Goal: Task Accomplishment & Management: Manage account settings

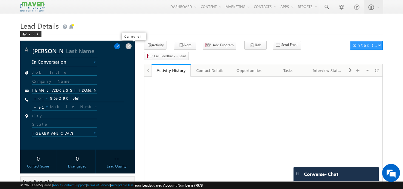
drag, startPoint x: 0, startPoint y: 0, endPoint x: 128, endPoint y: 47, distance: 135.8
click at [128, 47] on span at bounding box center [128, 46] width 7 height 7
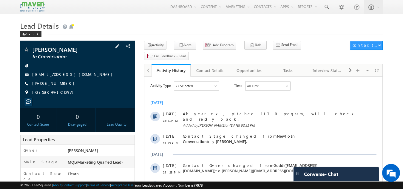
scroll to position [30, 0]
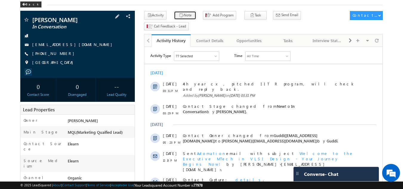
click at [185, 15] on button "Note" at bounding box center [185, 15] width 22 height 9
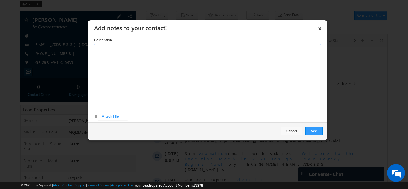
click at [174, 69] on div "Rich Text Editor, Description-inline-editor-div" at bounding box center [207, 77] width 227 height 67
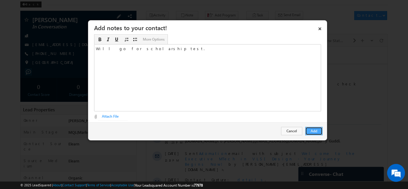
click at [316, 128] on button "Add" at bounding box center [313, 131] width 17 height 8
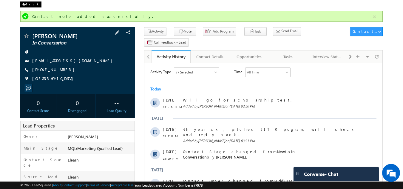
click at [24, 5] on span at bounding box center [24, 4] width 4 height 3
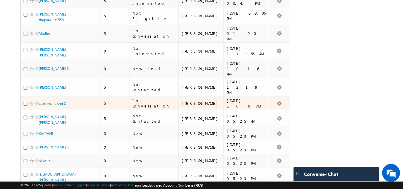
scroll to position [777, 0]
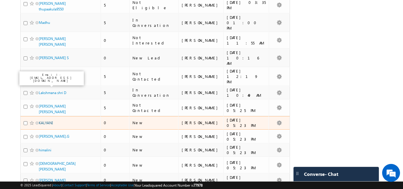
click at [48, 121] on link "KALYANI" at bounding box center [46, 123] width 14 height 4
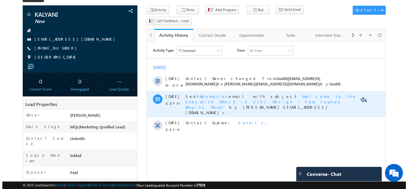
scroll to position [35, 0]
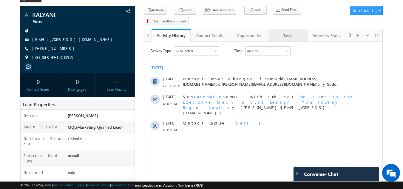
click at [286, 32] on div "Tasks" at bounding box center [288, 35] width 29 height 7
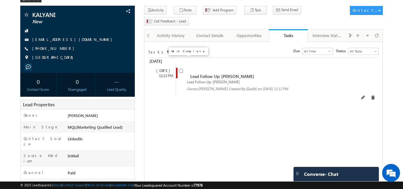
click at [180, 69] on input "checkbox" at bounding box center [181, 71] width 4 height 4
checkbox input "false"
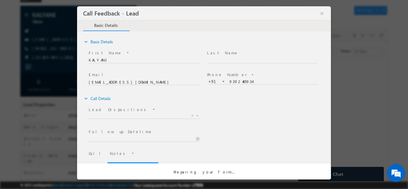
scroll to position [0, 0]
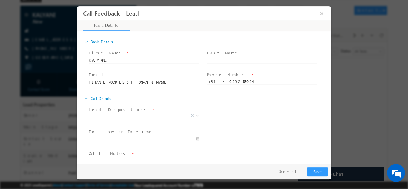
click at [138, 116] on span "X" at bounding box center [144, 116] width 111 height 6
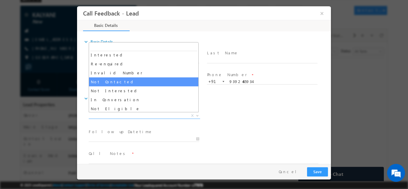
scroll to position [30, 0]
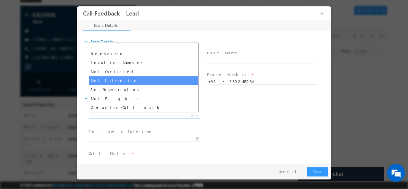
select select "Not Interested"
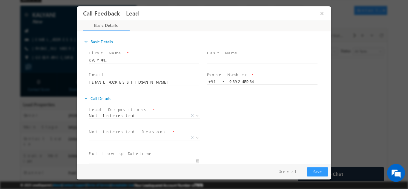
click at [133, 133] on span "Not Interested Reasons *" at bounding box center [144, 131] width 110 height 7
click at [134, 137] on span "X" at bounding box center [144, 138] width 111 height 6
click at [128, 136] on span "Distance Issue" at bounding box center [137, 137] width 97 height 5
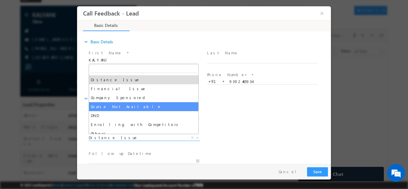
scroll to position [12, 0]
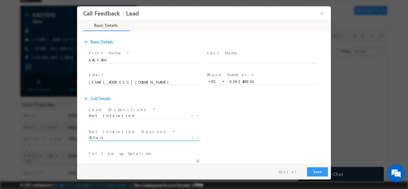
click at [122, 136] on span "Others" at bounding box center [137, 137] width 97 height 5
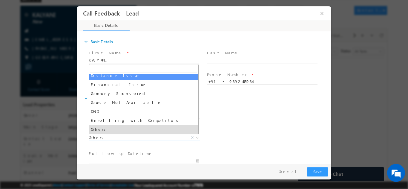
select select "Distance Issue"
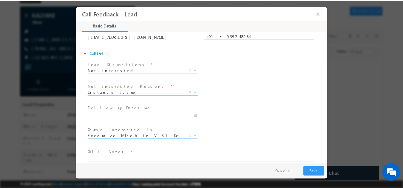
scroll to position [54, 0]
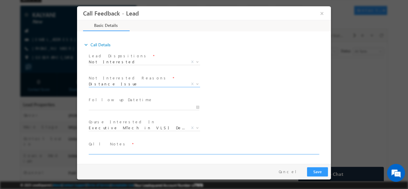
click at [125, 149] on textarea at bounding box center [204, 150] width 230 height 7
type textarea "Not interested in any program as of now."
click at [322, 169] on button "Save" at bounding box center [317, 171] width 21 height 9
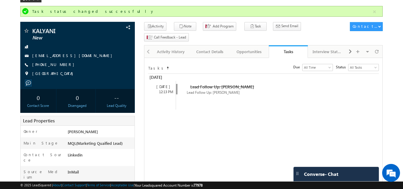
click at [377, 81] on div "18 Aug 12:13 PM Lead Follow Up: KALYANI Lead Follow Up: KALYANI Owner: Sovan Cr…" at bounding box center [263, 99] width 230 height 36
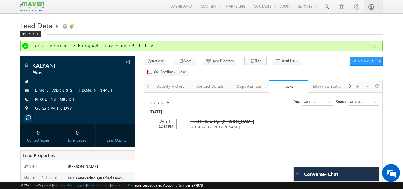
scroll to position [0, 0]
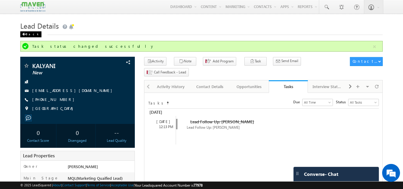
click at [26, 32] on div "Back" at bounding box center [30, 34] width 21 height 6
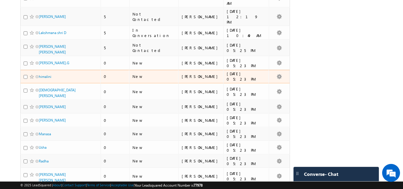
scroll to position [836, 0]
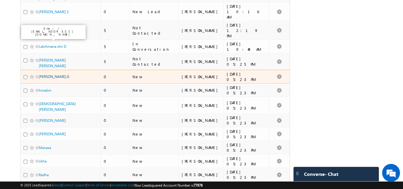
click at [52, 74] on link "Jansi Rani.G" at bounding box center [54, 76] width 30 height 4
